Goal: Task Accomplishment & Management: Use online tool/utility

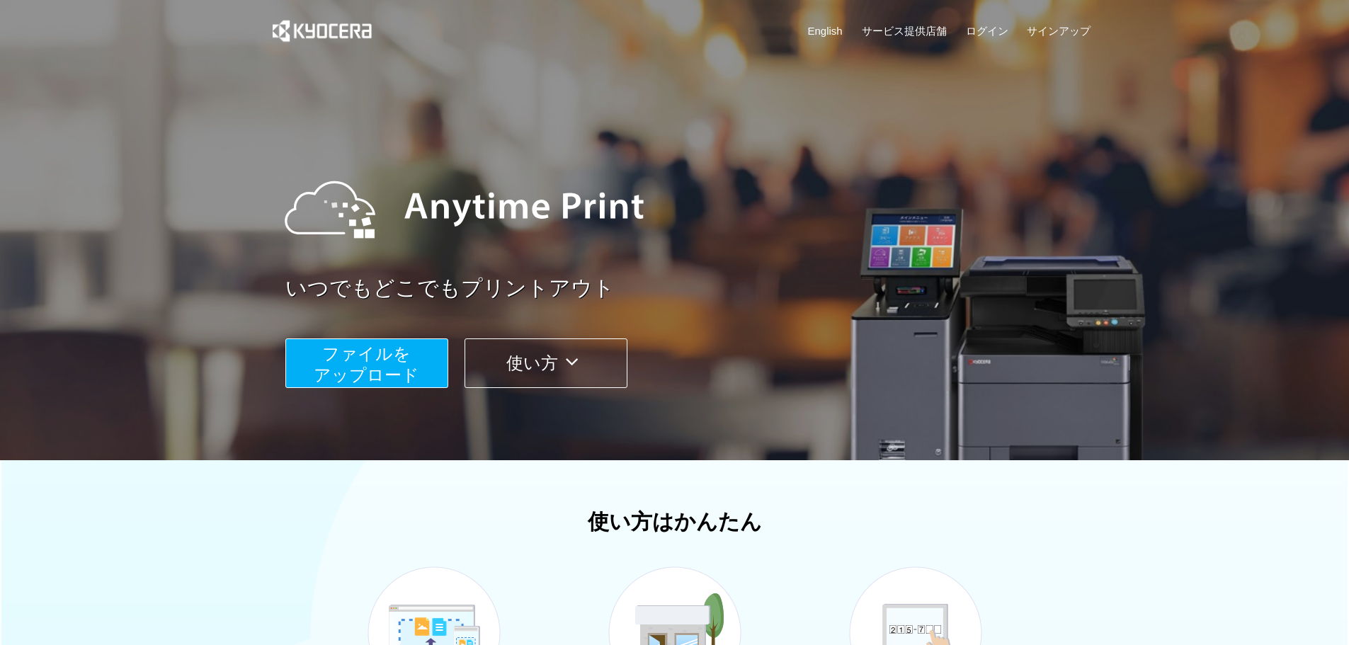
click at [589, 249] on img at bounding box center [464, 209] width 387 height 127
click at [420, 362] on button "ファイルを ​​アップロード" at bounding box center [366, 364] width 163 height 50
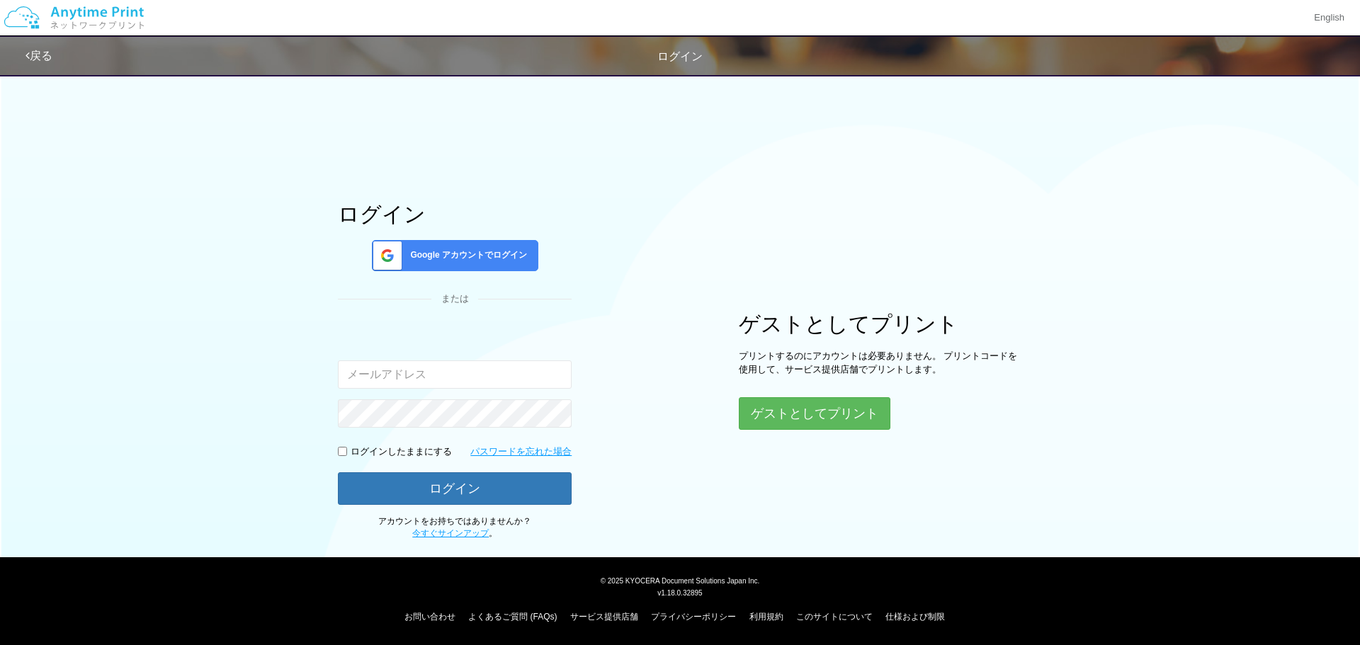
type input "[EMAIL_ADDRESS][DOMAIN_NAME]"
click at [346, 452] on input "checkbox" at bounding box center [342, 451] width 9 height 9
checkbox input "true"
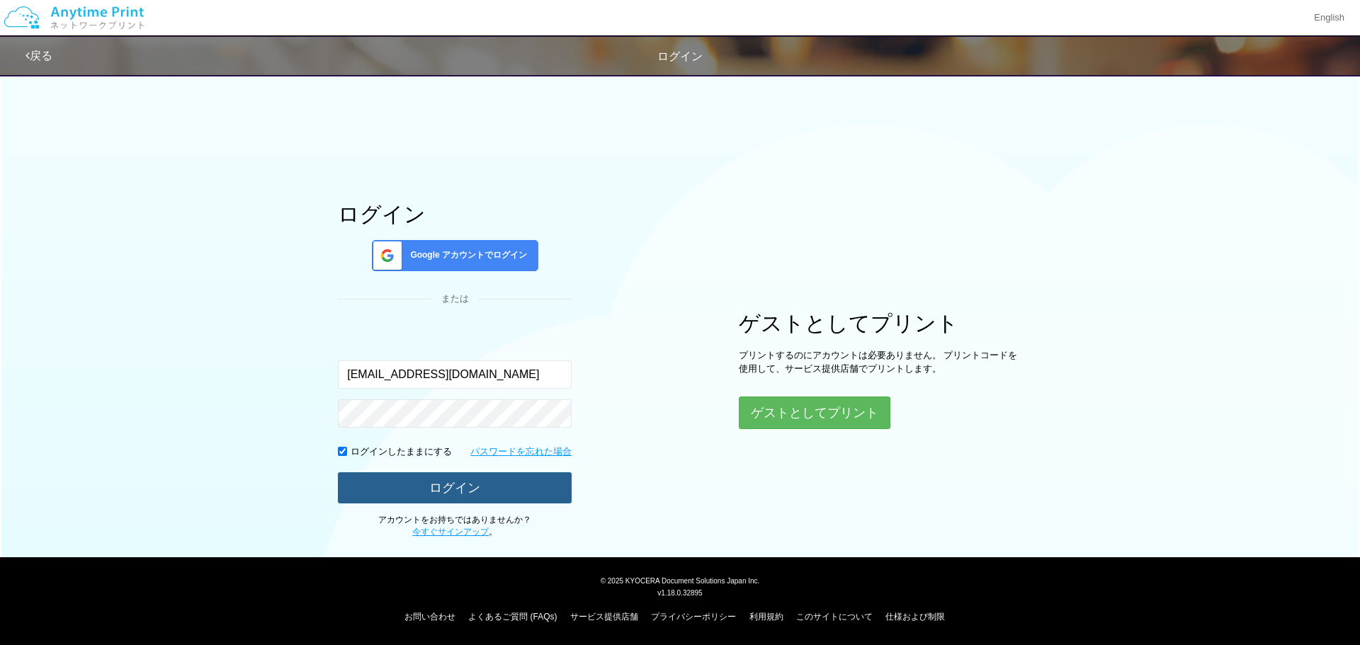
click at [409, 489] on button "ログイン" at bounding box center [455, 487] width 234 height 31
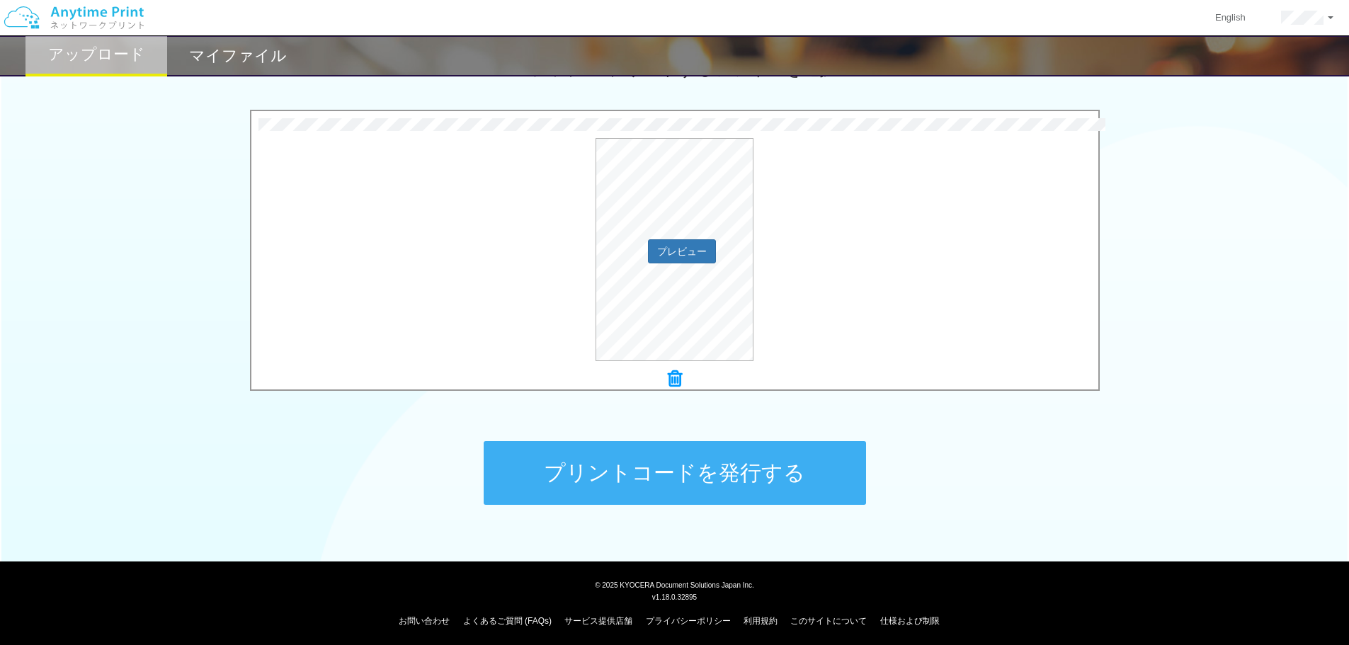
scroll to position [432, 0]
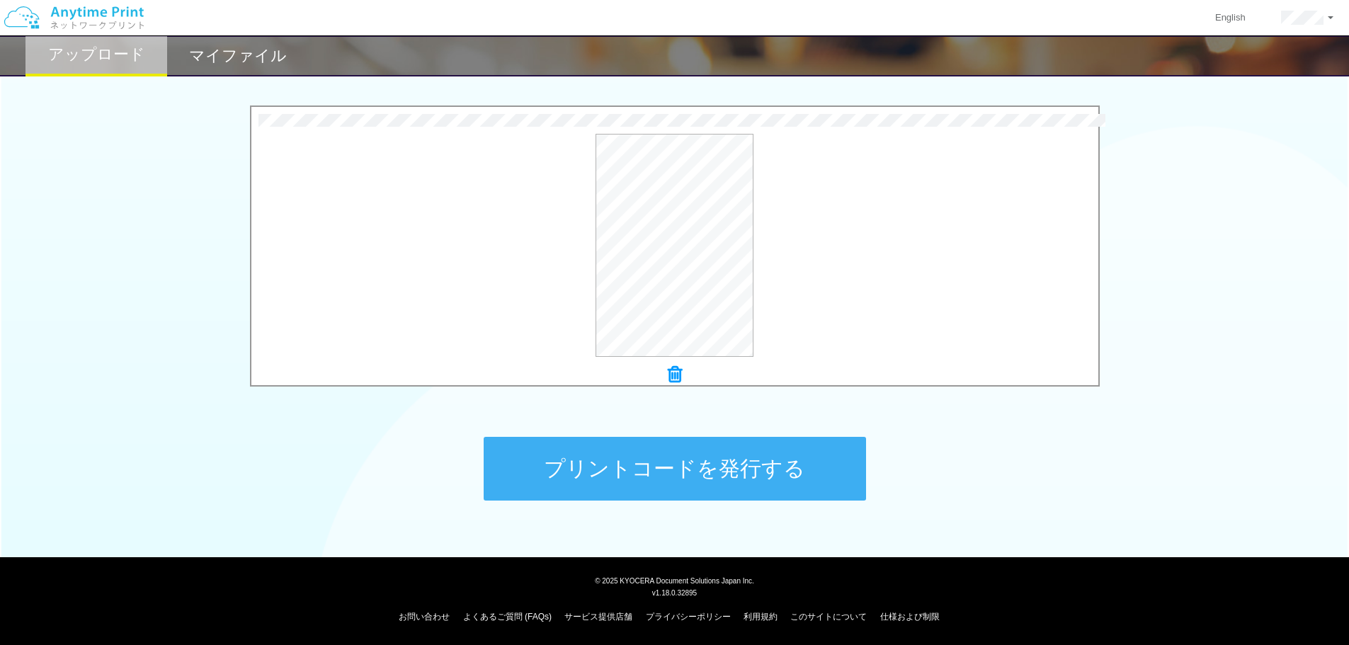
click at [668, 496] on button "プリントコードを発行する" at bounding box center [675, 469] width 382 height 64
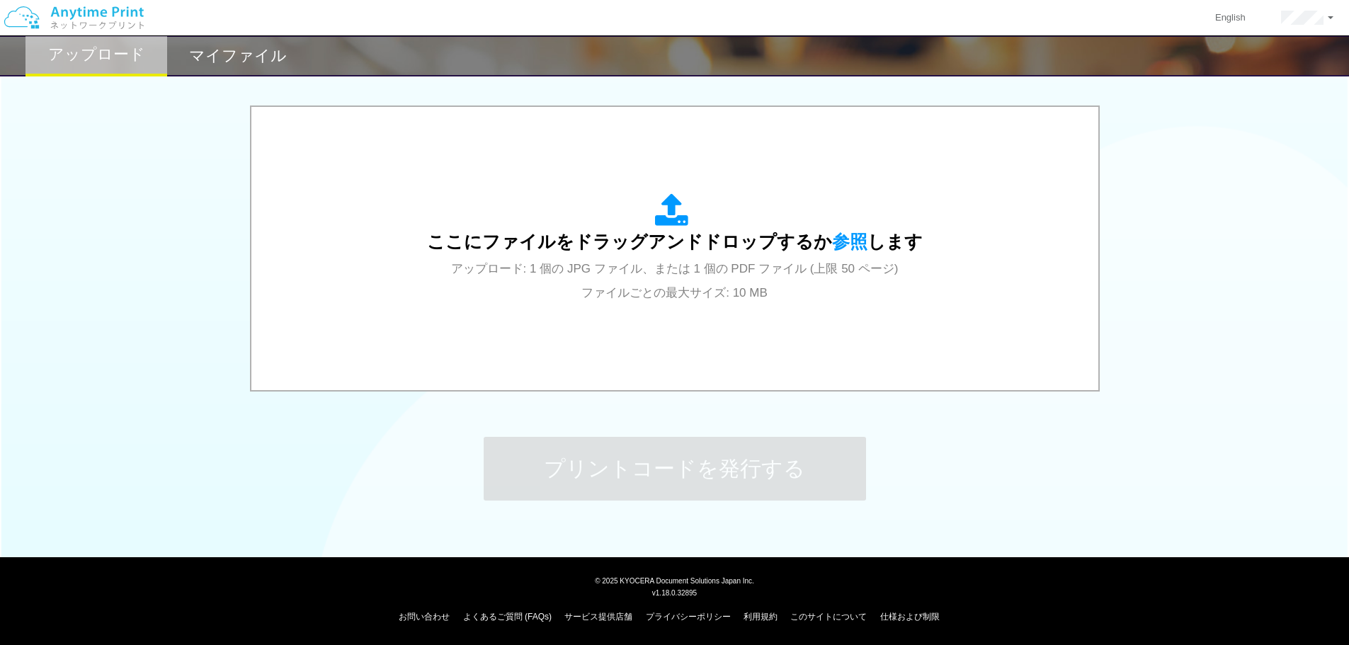
scroll to position [0, 0]
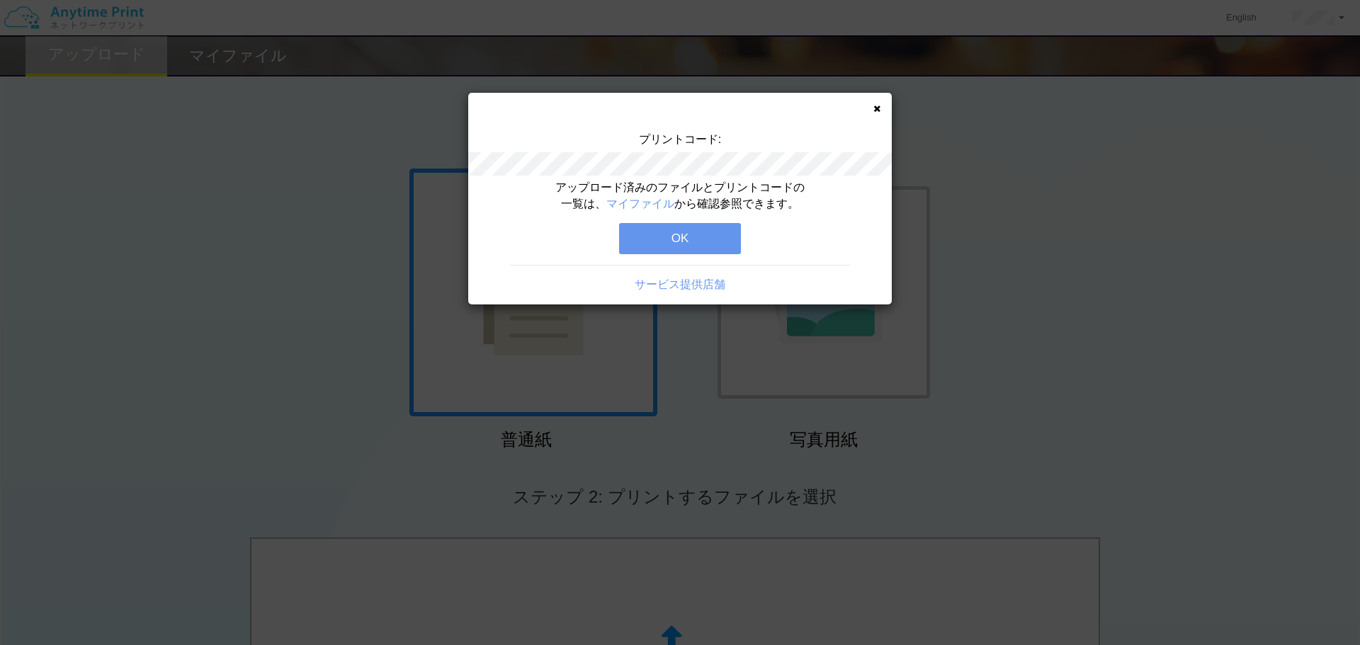
click at [704, 234] on button "OK" at bounding box center [680, 238] width 122 height 31
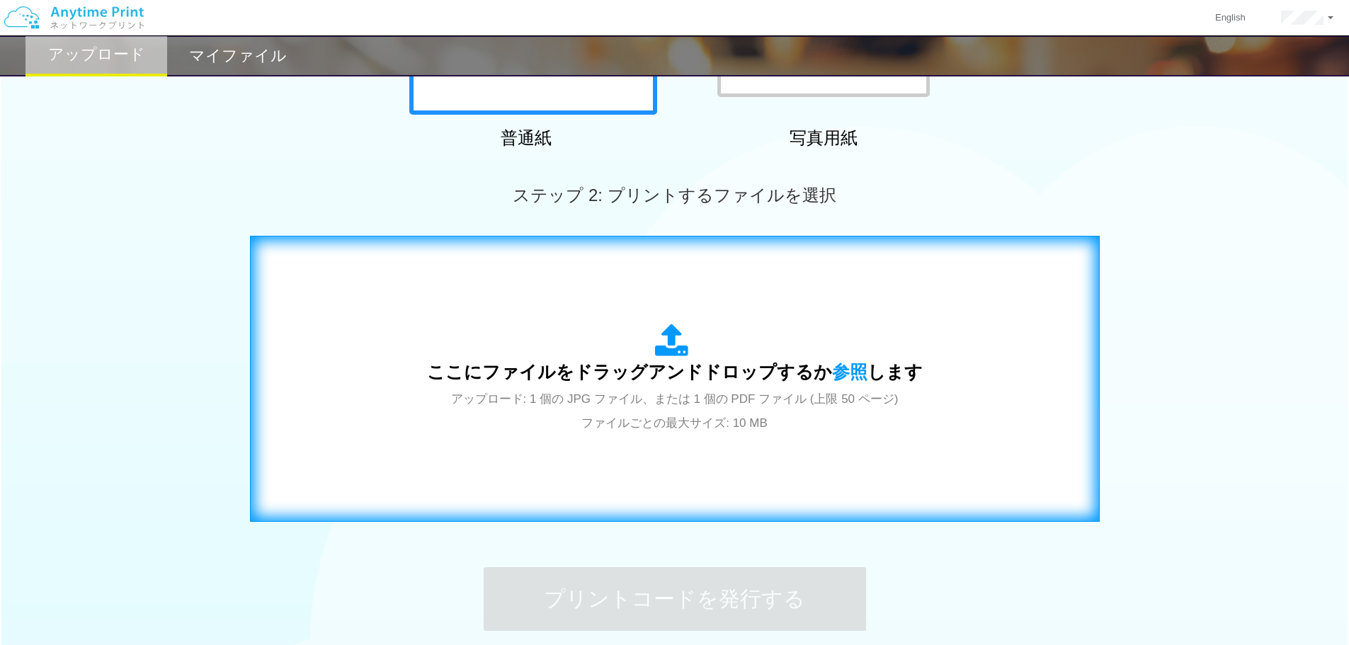
scroll to position [425, 0]
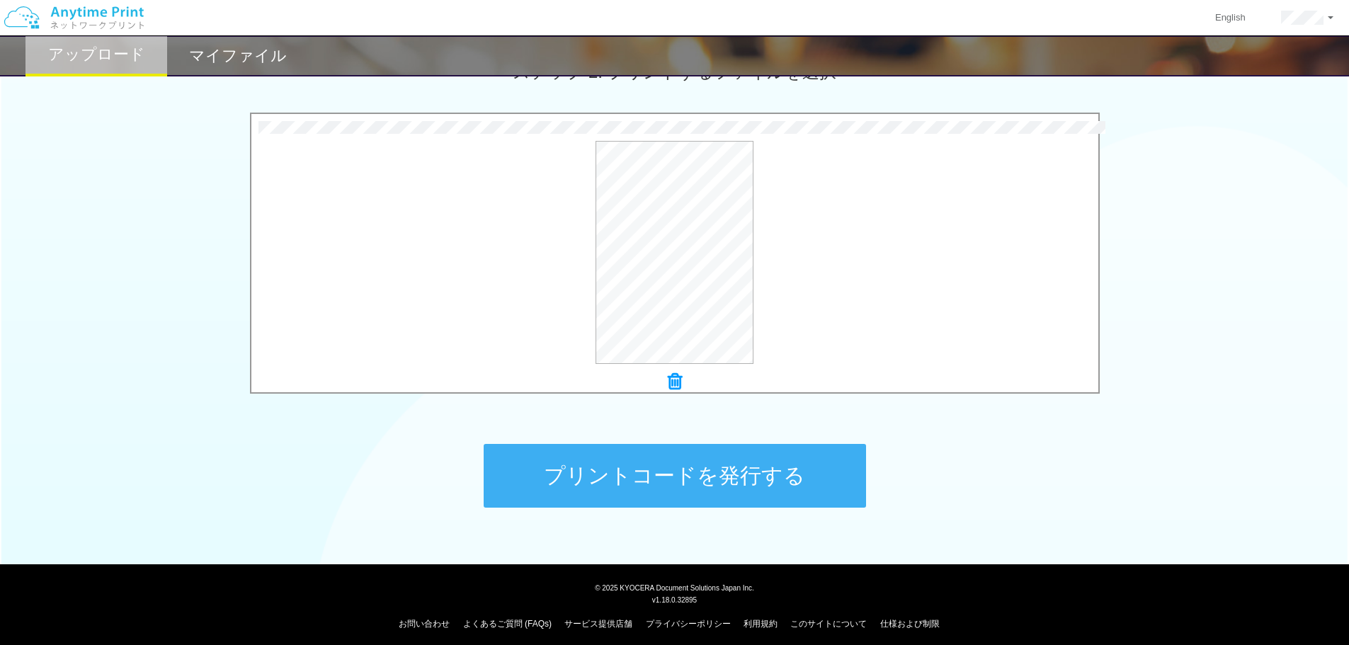
click at [707, 470] on button "プリントコードを発行する" at bounding box center [675, 476] width 382 height 64
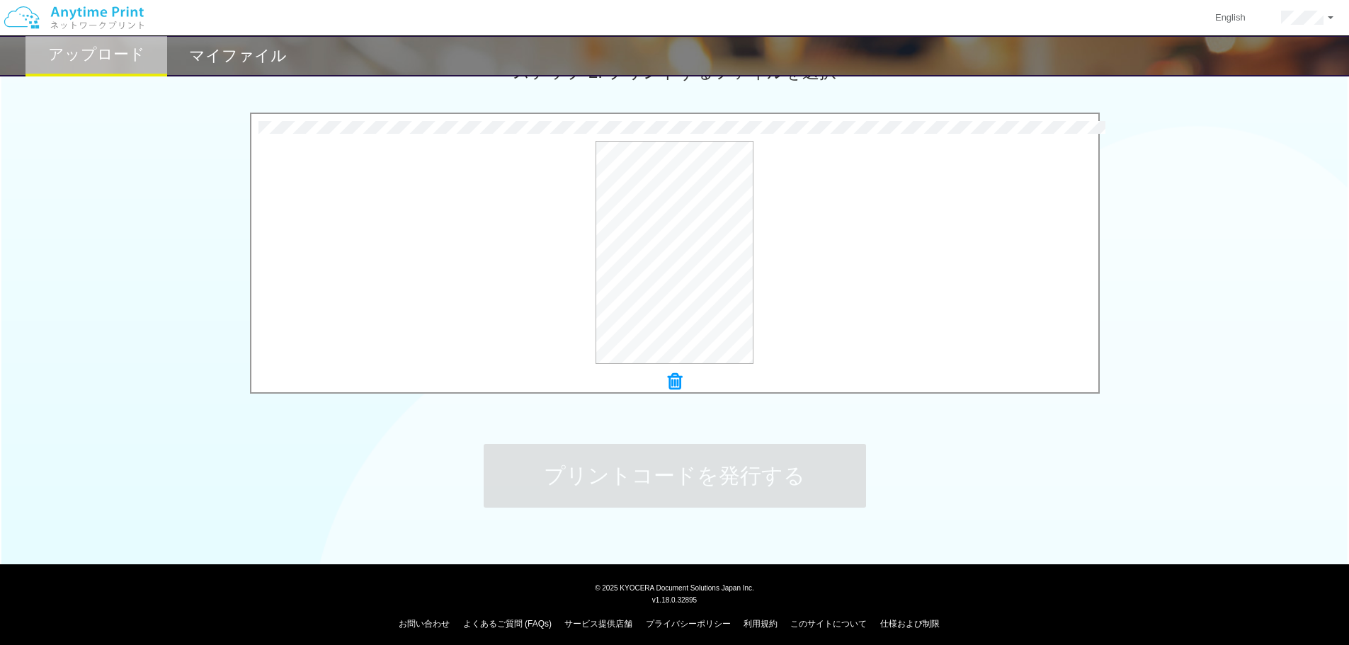
scroll to position [0, 0]
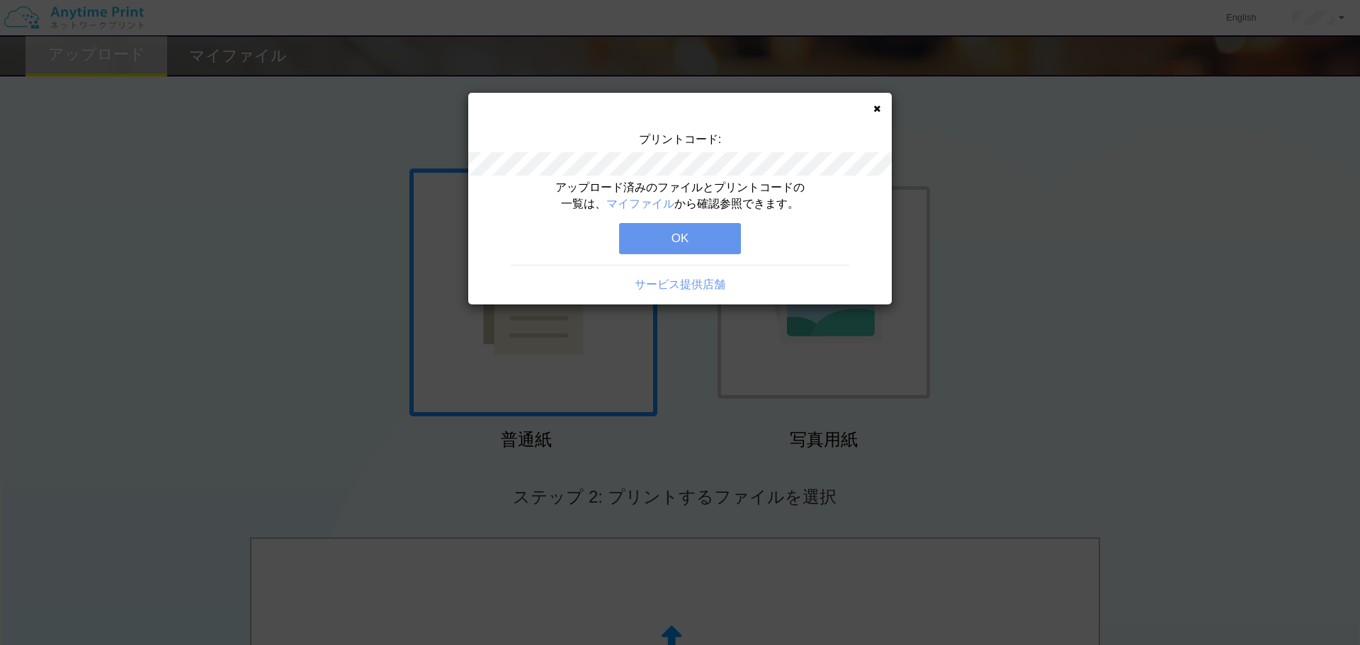
click at [700, 242] on button "OK" at bounding box center [680, 238] width 122 height 31
